Goal: Information Seeking & Learning: Learn about a topic

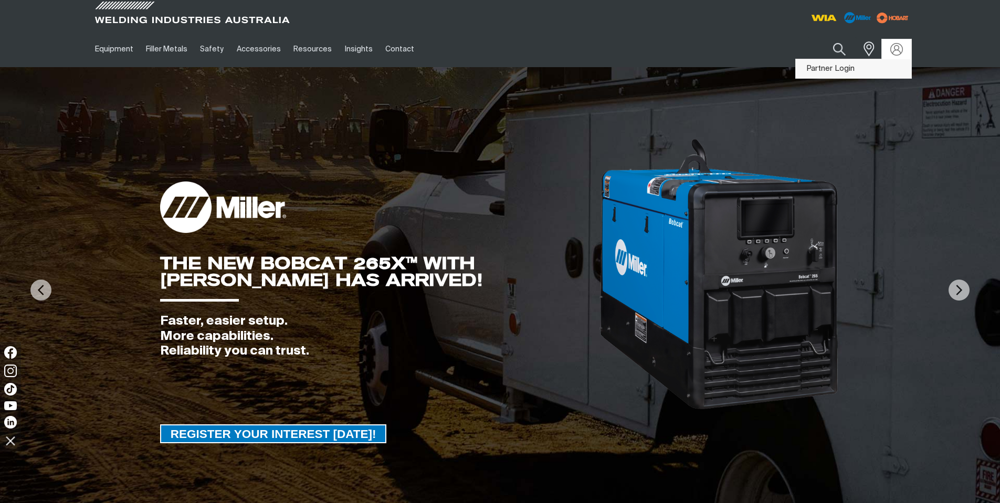
click at [853, 68] on link "Partner Login" at bounding box center [853, 68] width 115 height 19
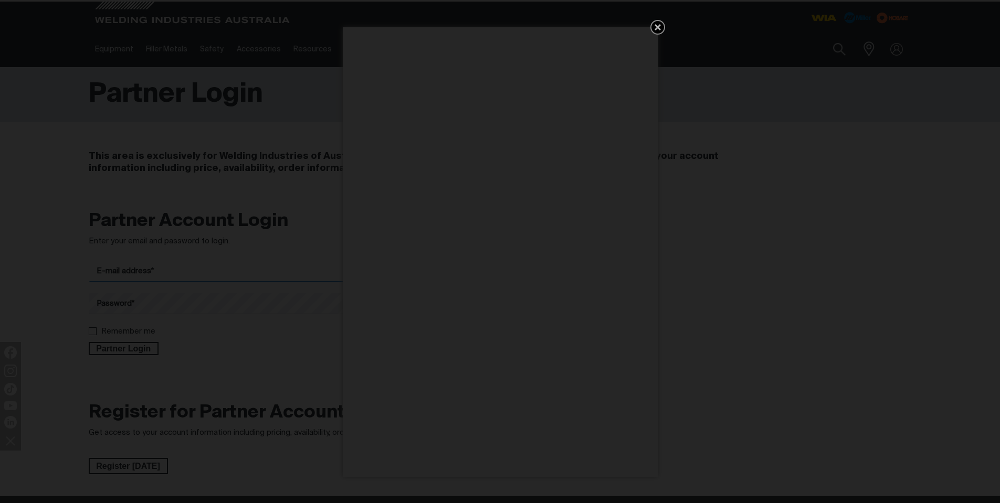
type input "[EMAIL_ADDRESS][DOMAIN_NAME]"
click at [659, 27] on icon "Get 5 WIA Welding Guides Free!" at bounding box center [658, 27] width 6 height 6
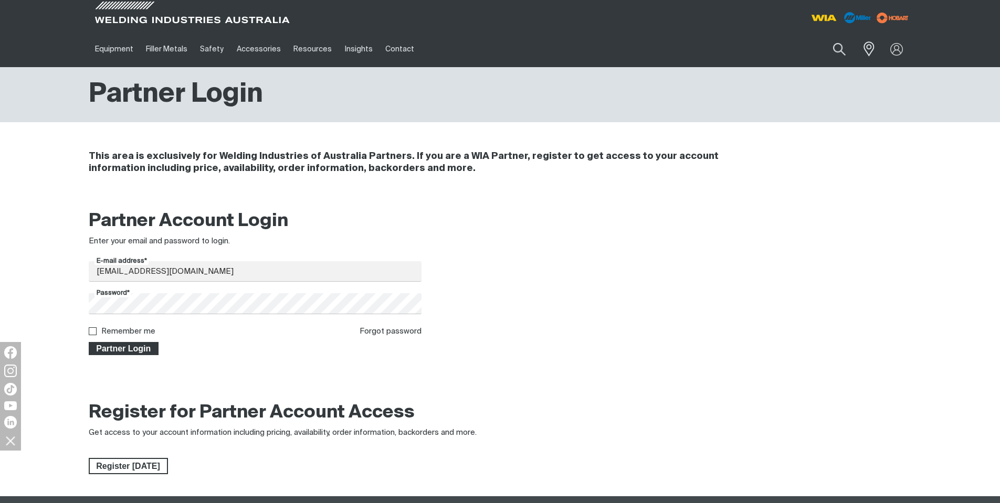
click at [128, 347] on span "Partner Login" at bounding box center [124, 349] width 68 height 14
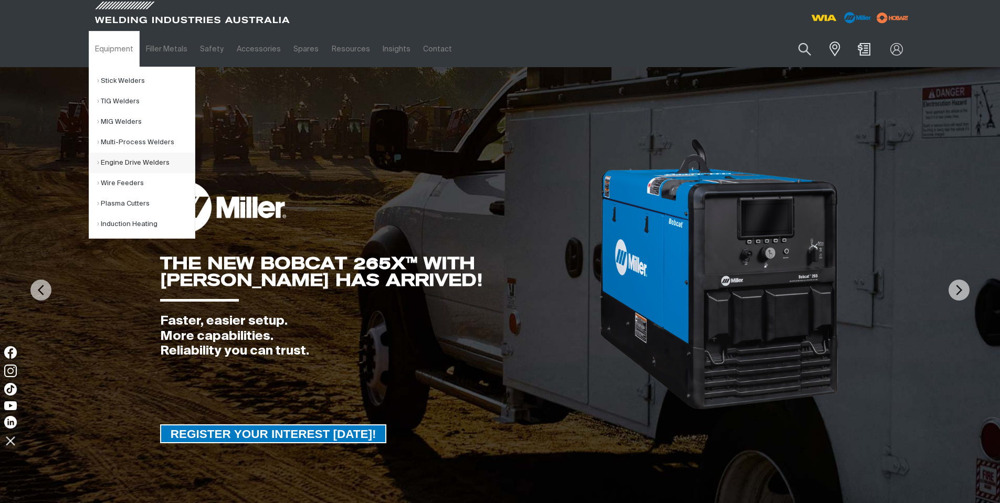
click at [118, 162] on link "Engine Drive Welders" at bounding box center [146, 163] width 98 height 20
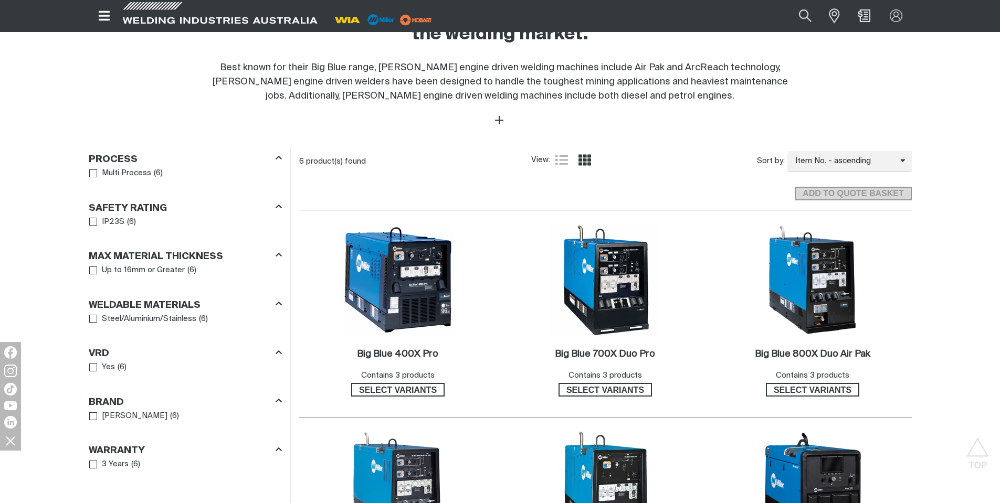
scroll to position [525, 0]
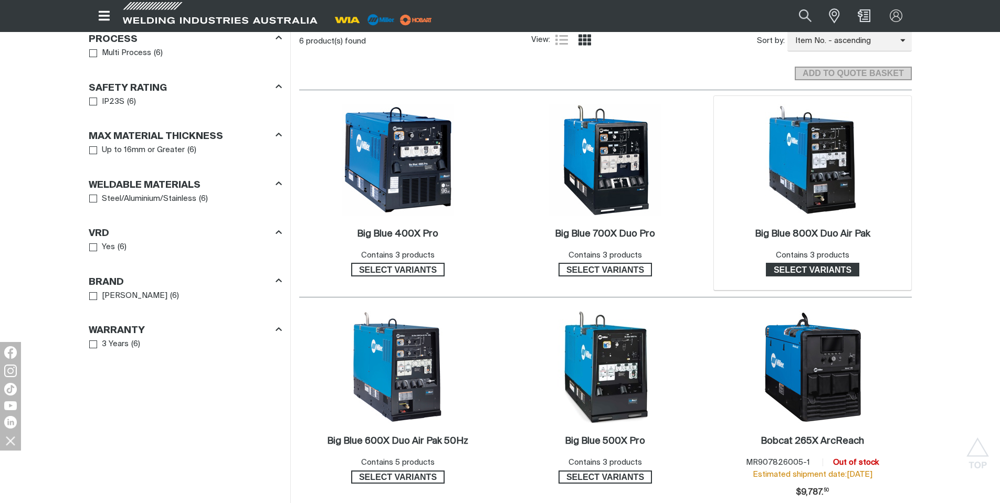
click at [791, 273] on span "Select variants" at bounding box center [812, 270] width 91 height 14
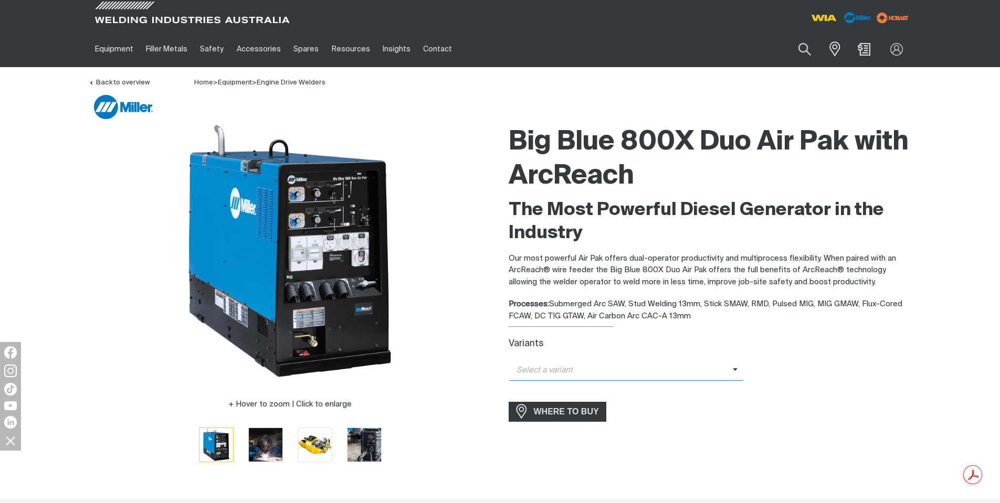
click at [687, 376] on span "Select a variant" at bounding box center [621, 371] width 224 height 12
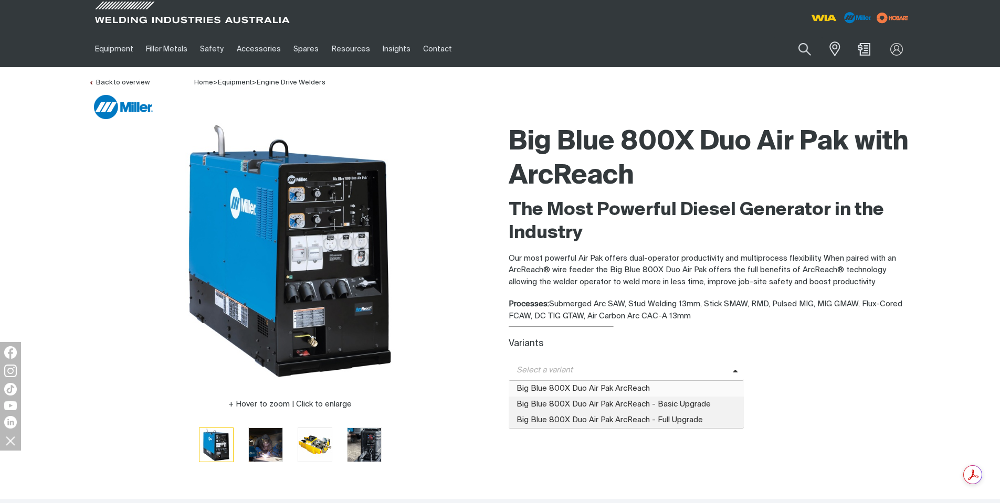
drag, startPoint x: 638, startPoint y: 391, endPoint x: 809, endPoint y: 403, distance: 171.5
click at [639, 389] on span "Big Blue 800X Duo Air Pak ArcReach" at bounding box center [627, 389] width 236 height 16
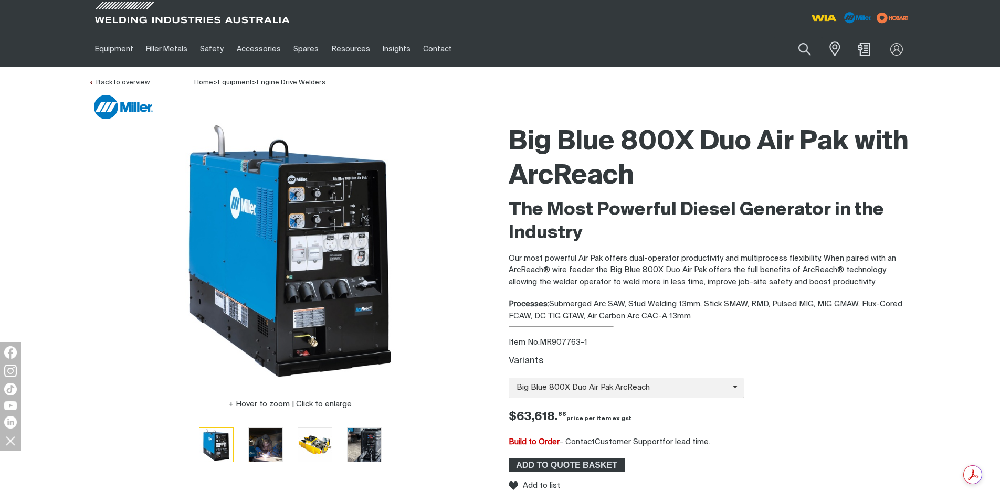
click at [861, 398] on div "Big Blue 800X Duo Air Pak ArcReach Big Blue 800X Duo Air Pak ArcReach Big Blue …" at bounding box center [710, 388] width 403 height 20
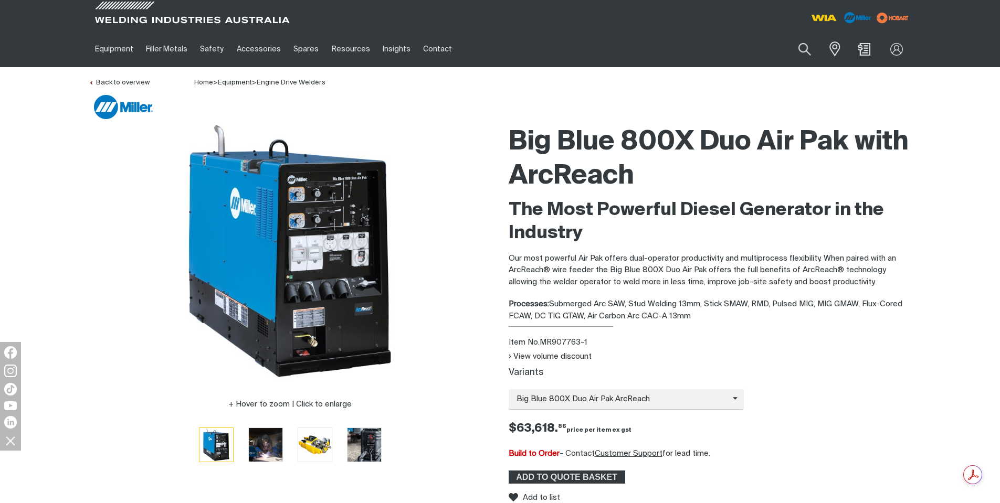
scroll to position [157, 0]
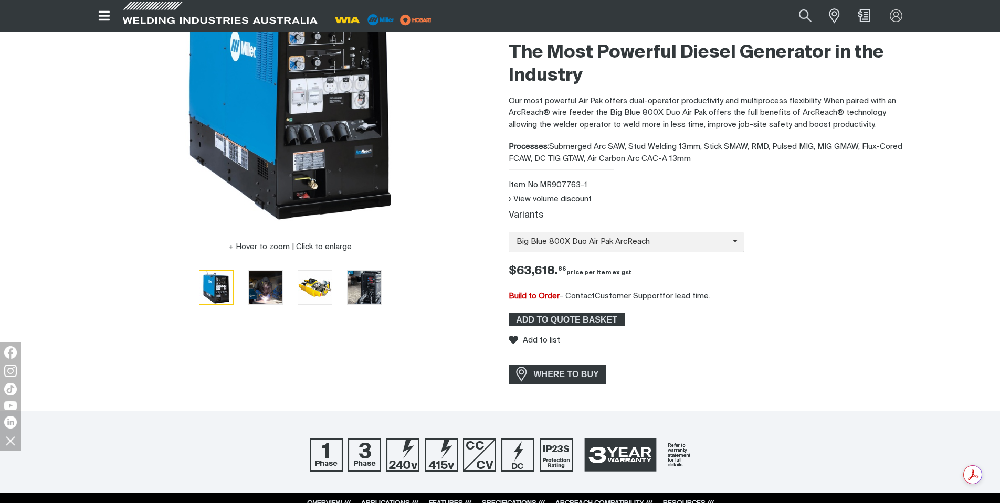
click at [545, 195] on button "View volume discount" at bounding box center [550, 199] width 83 height 9
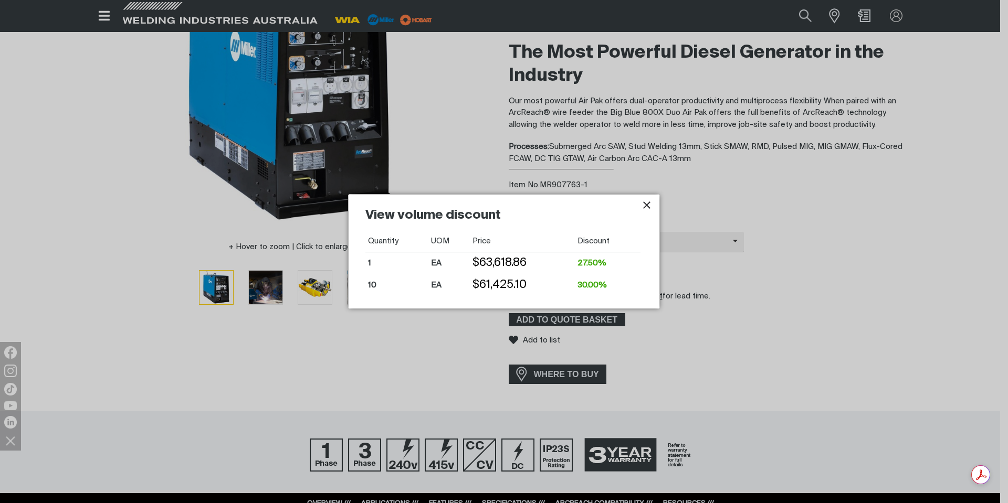
click at [644, 207] on icon "Close pop-up overlay" at bounding box center [646, 205] width 7 height 7
